Goal: Information Seeking & Learning: Learn about a topic

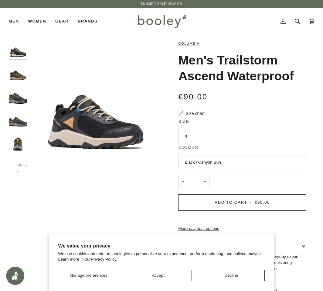
click at [201, 134] on button "8" at bounding box center [242, 136] width 128 height 15
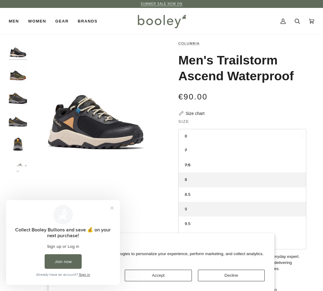
click at [187, 211] on span "9" at bounding box center [186, 209] width 2 height 5
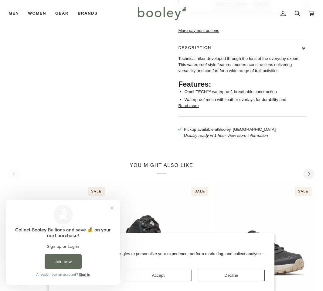
scroll to position [198, 0]
click at [111, 207] on button "Close prompt" at bounding box center [112, 207] width 11 height 11
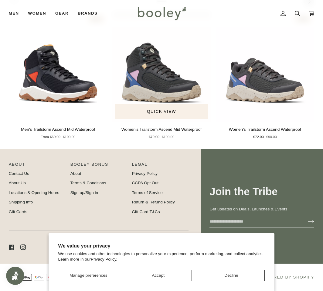
scroll to position [381, 0]
click at [15, 175] on link "Contact Us" at bounding box center [19, 173] width 20 height 5
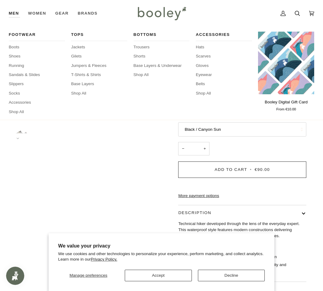
scroll to position [0, 0]
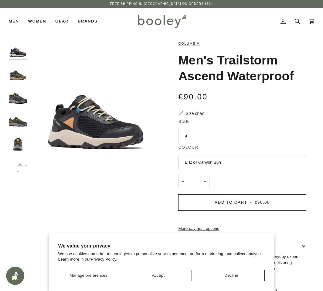
click at [16, 75] on img "Columbia Men's Trailstorm Ascend Waterproof Nori / Mud - Booley Galway" at bounding box center [18, 73] width 18 height 18
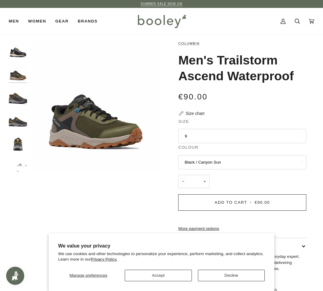
click at [15, 98] on img "Columbia Men's Trailstorm Ascend Waterproof Shark / Raw Honey - Booley Galway" at bounding box center [18, 96] width 18 height 18
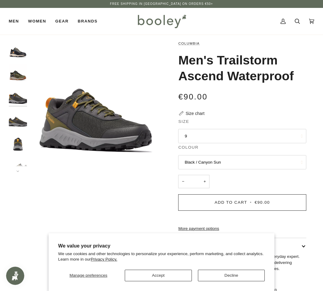
click at [16, 121] on img "Columbia Men's Trailstorm Ascend Waterproof Shark / Raw Honey - Booley Galway" at bounding box center [18, 119] width 18 height 18
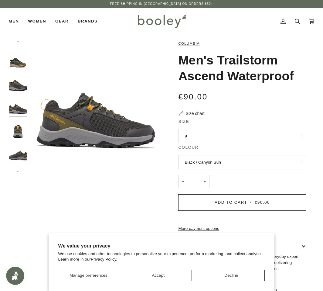
click at [16, 132] on img "Columbia Men's Trailstorm Ascend Waterproof Shark / Raw Honey - Booley Galway" at bounding box center [18, 129] width 18 height 18
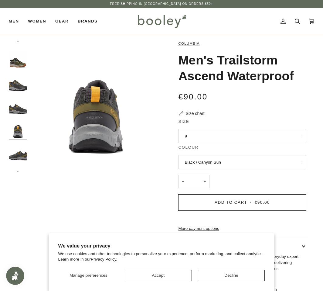
scroll to position [36, 0]
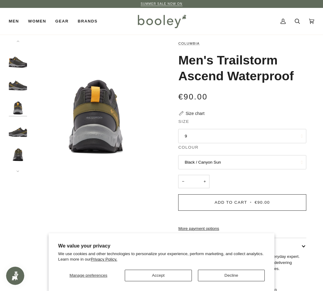
click at [292, 163] on button "Black / Canyon Sun" at bounding box center [242, 162] width 128 height 15
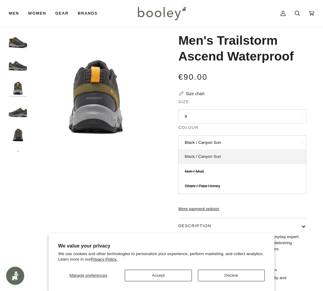
scroll to position [30, 0]
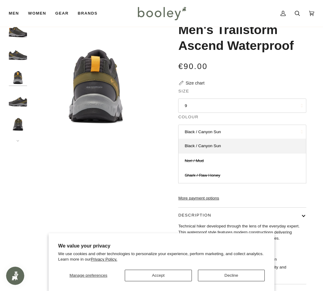
click at [265, 133] on button "Black / Canyon Sun" at bounding box center [242, 132] width 128 height 15
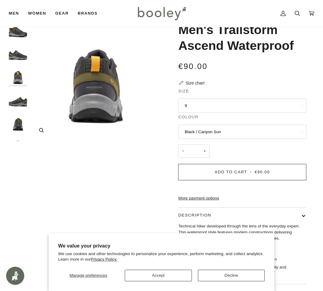
scroll to position [0, 0]
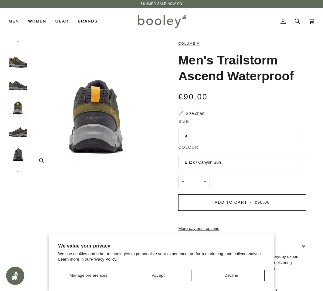
click at [113, 122] on img "Columbia Men's Trailstorm Ascend Waterproof Shark / Raw Honey - Booley Galway" at bounding box center [96, 106] width 132 height 132
click at [13, 61] on img "Columbia Men's Trailstorm Ascend Waterproof Shark / Raw Honey - Booley Galway" at bounding box center [18, 60] width 18 height 18
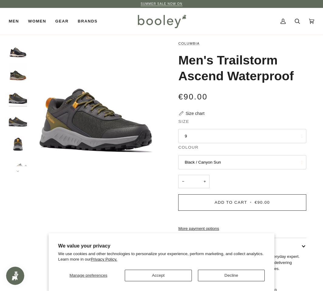
click at [19, 51] on img "Columbia Men's Trailstorm Ascend Waterproof Black / Canyon Sun - Booley Galway" at bounding box center [18, 49] width 18 height 18
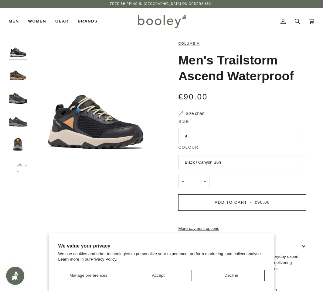
click at [18, 100] on img "Columbia Men's Trailstorm Ascend Waterproof Shark / Raw Honey - Booley Galway" at bounding box center [18, 96] width 18 height 18
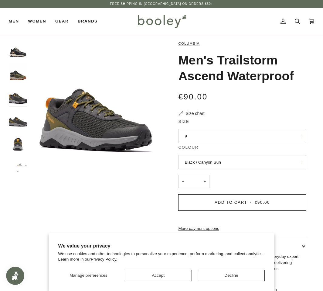
click at [167, 6] on p "Free Shipping in [GEOGRAPHIC_DATA] on Orders €50+" at bounding box center [161, 4] width 103 height 5
click at [205, 6] on div "Free Shipping in [GEOGRAPHIC_DATA] on Orders €50+" at bounding box center [161, 4] width 112 height 5
click at [17, 50] on img "Columbia Men's Trailstorm Ascend Waterproof Black / Canyon Sun - Booley Galway" at bounding box center [18, 49] width 18 height 18
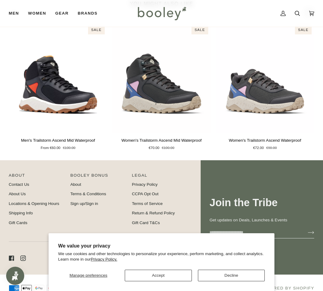
scroll to position [381, 0]
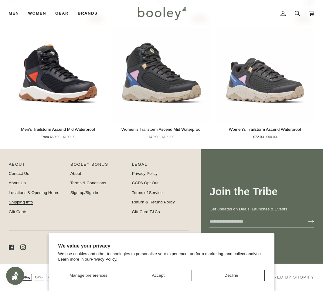
click at [21, 202] on link "Shipping Info" at bounding box center [21, 202] width 24 height 5
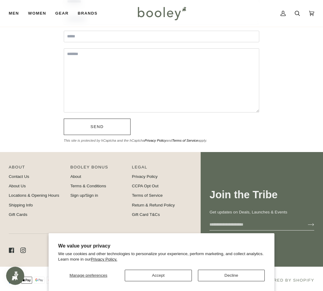
scroll to position [142, 0]
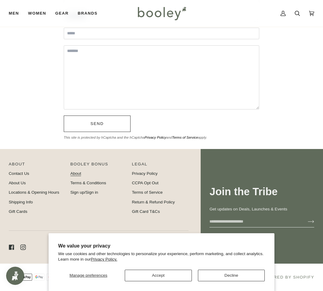
click at [76, 174] on link "About" at bounding box center [76, 173] width 11 height 5
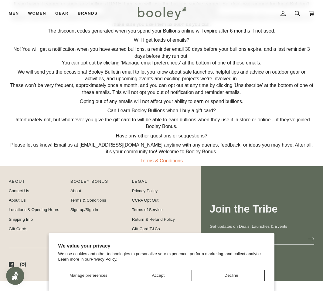
scroll to position [274, 0]
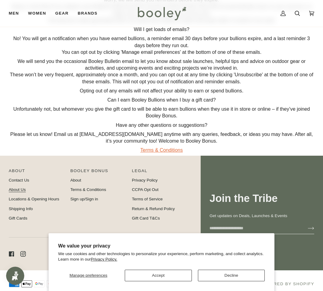
click at [17, 187] on link "About Us" at bounding box center [17, 189] width 17 height 5
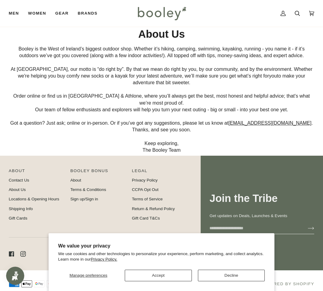
scroll to position [19, 0]
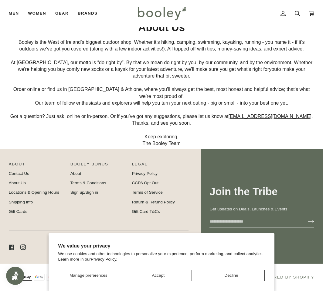
click at [22, 173] on link "Contact Us" at bounding box center [19, 173] width 20 height 5
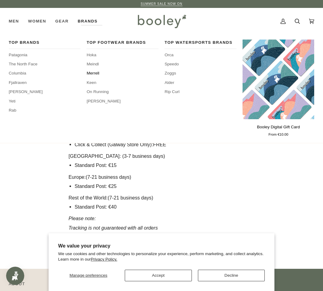
click at [97, 73] on span "Merrell" at bounding box center [123, 73] width 72 height 6
click at [95, 64] on span "Meindl" at bounding box center [123, 64] width 72 height 6
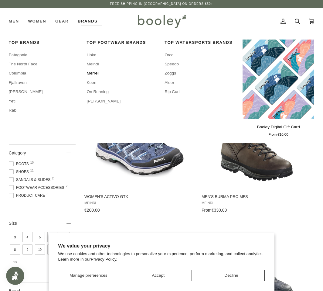
click at [96, 73] on span "Merrell" at bounding box center [123, 73] width 72 height 6
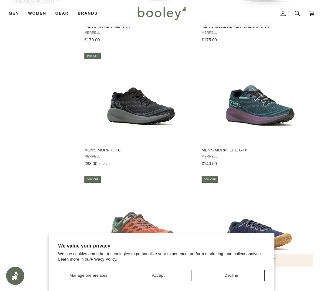
scroll to position [334, 0]
